Goal: Transaction & Acquisition: Purchase product/service

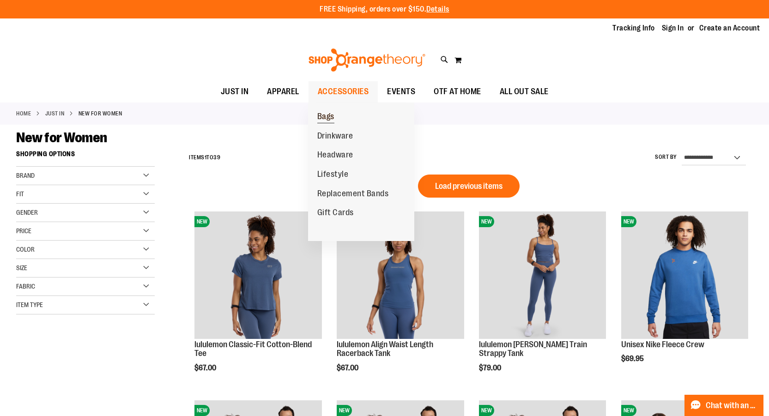
type input "**********"
click at [334, 115] on span "Bags" at bounding box center [325, 118] width 17 height 12
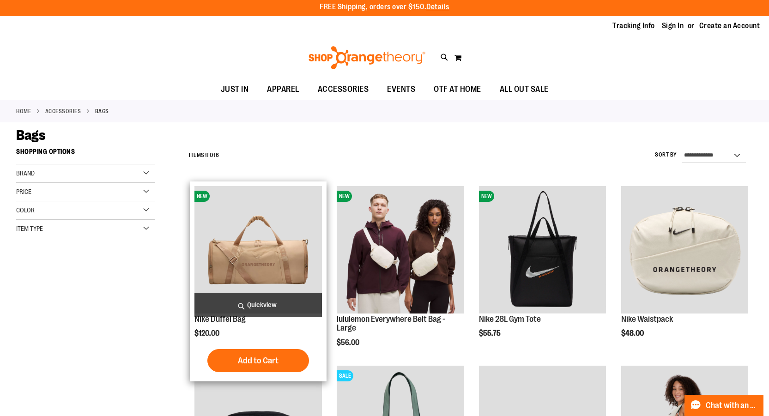
scroll to position [46, 0]
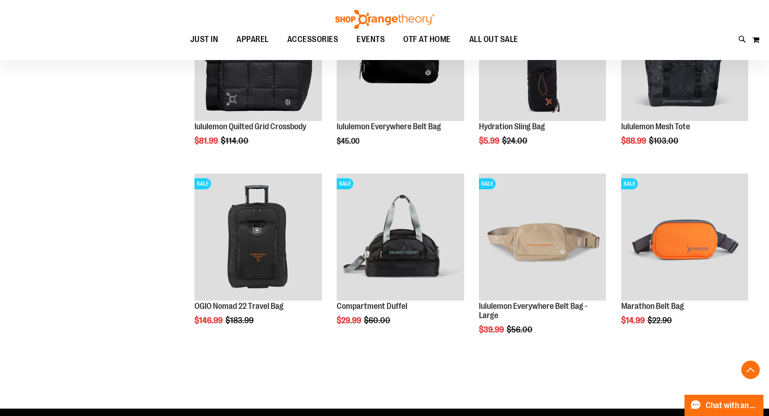
scroll to position [600, 0]
